Goal: Transaction & Acquisition: Purchase product/service

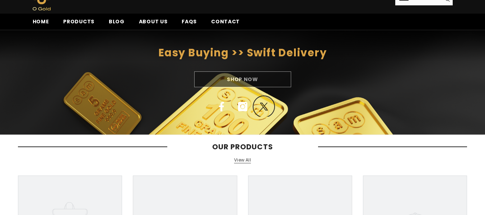
scroll to position [36, 0]
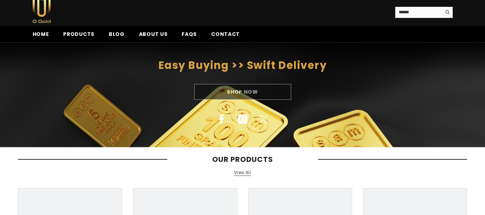
click at [244, 94] on div "Shop Now" at bounding box center [242, 92] width 485 height 16
click at [246, 95] on div "Shop Now" at bounding box center [242, 92] width 485 height 16
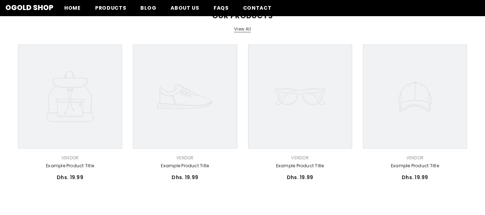
scroll to position [0, 0]
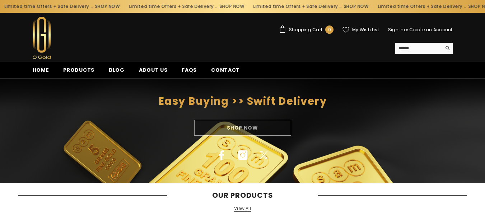
click at [89, 73] on span "Products" at bounding box center [78, 70] width 31 height 8
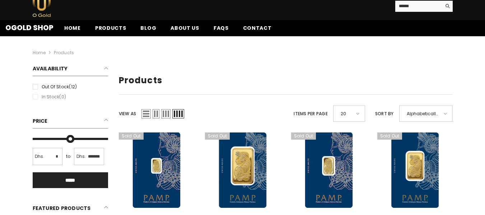
scroll to position [36, 0]
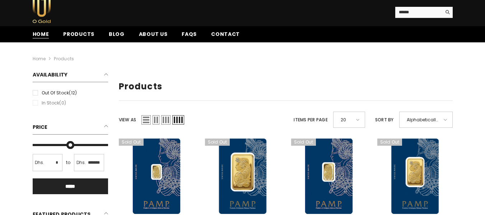
click at [46, 31] on span "Home" at bounding box center [41, 35] width 17 height 8
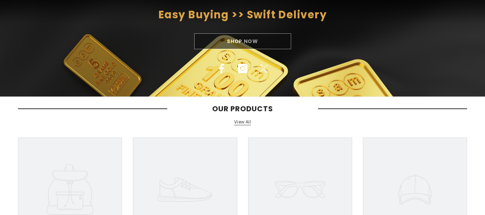
scroll to position [108, 0]
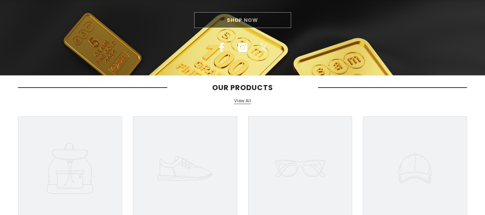
click at [248, 20] on div "Shop Now" at bounding box center [242, 20] width 485 height 16
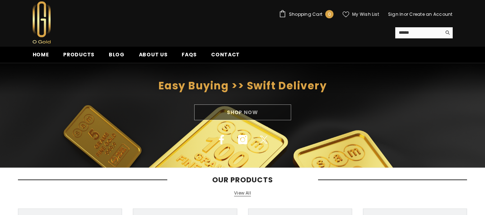
scroll to position [0, 0]
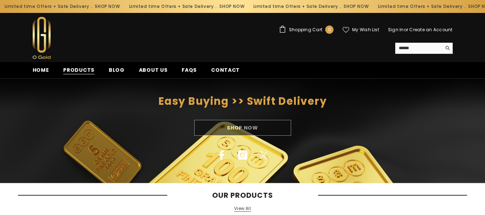
click at [87, 73] on span "Products" at bounding box center [78, 70] width 31 height 8
